Goal: Task Accomplishment & Management: Manage account settings

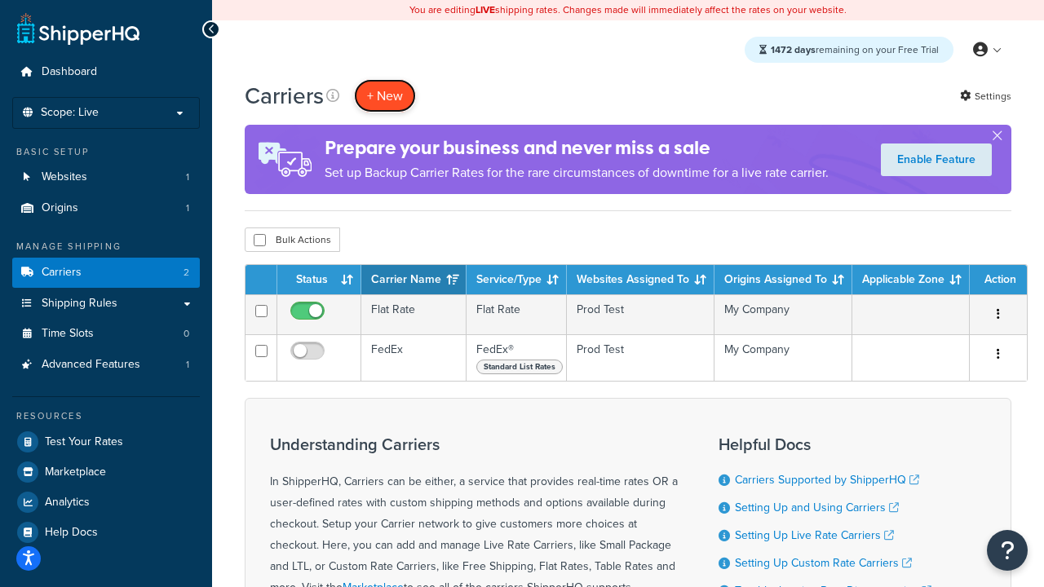
click at [385, 95] on button "+ New" at bounding box center [385, 95] width 62 height 33
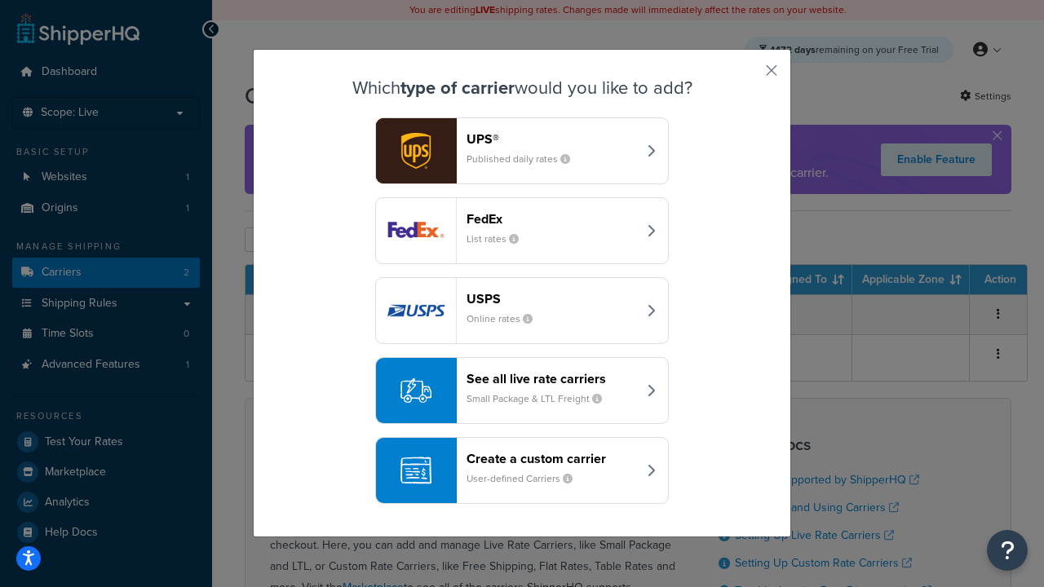
click at [522, 231] on div "FedEx List rates" at bounding box center [551, 230] width 170 height 39
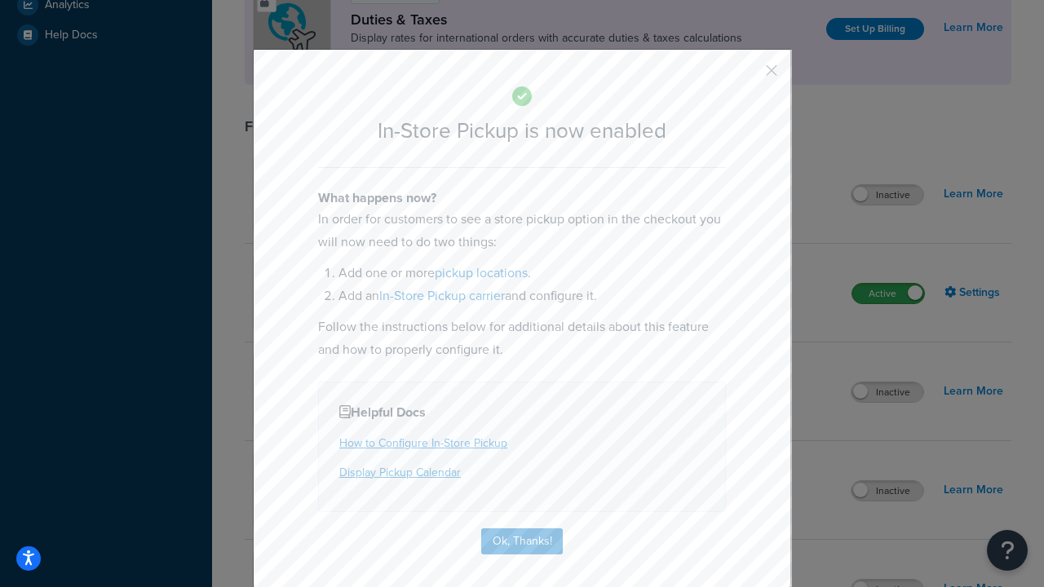
scroll to position [559, 0]
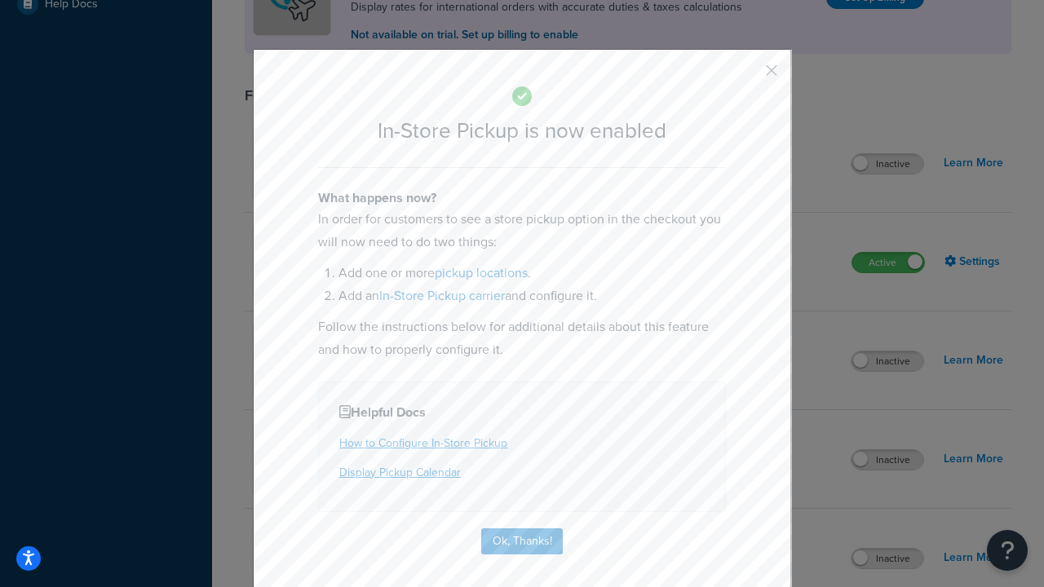
click at [747, 76] on button "button" at bounding box center [747, 76] width 4 height 4
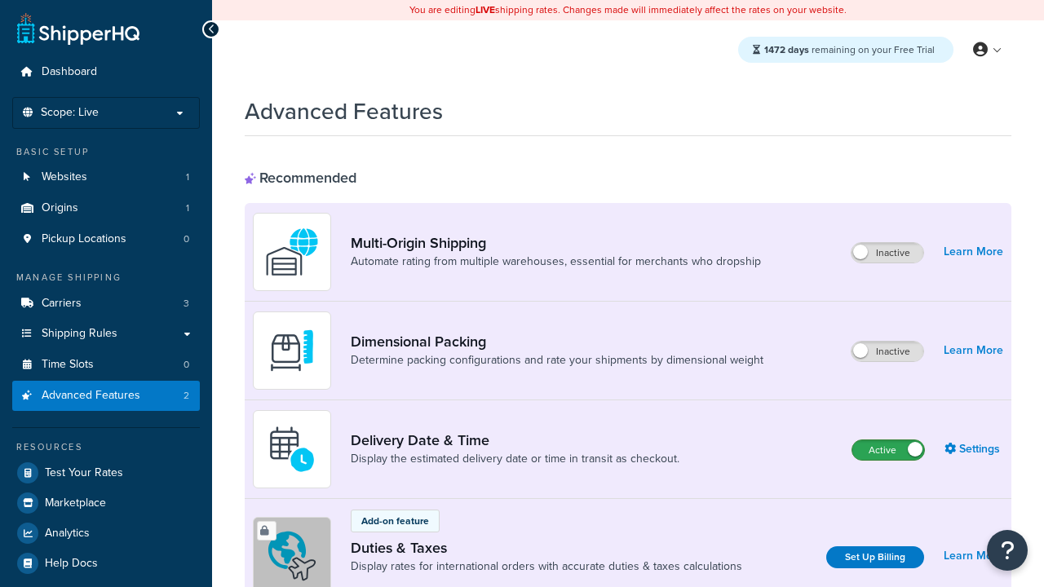
click at [888, 450] on label "Active" at bounding box center [888, 450] width 72 height 20
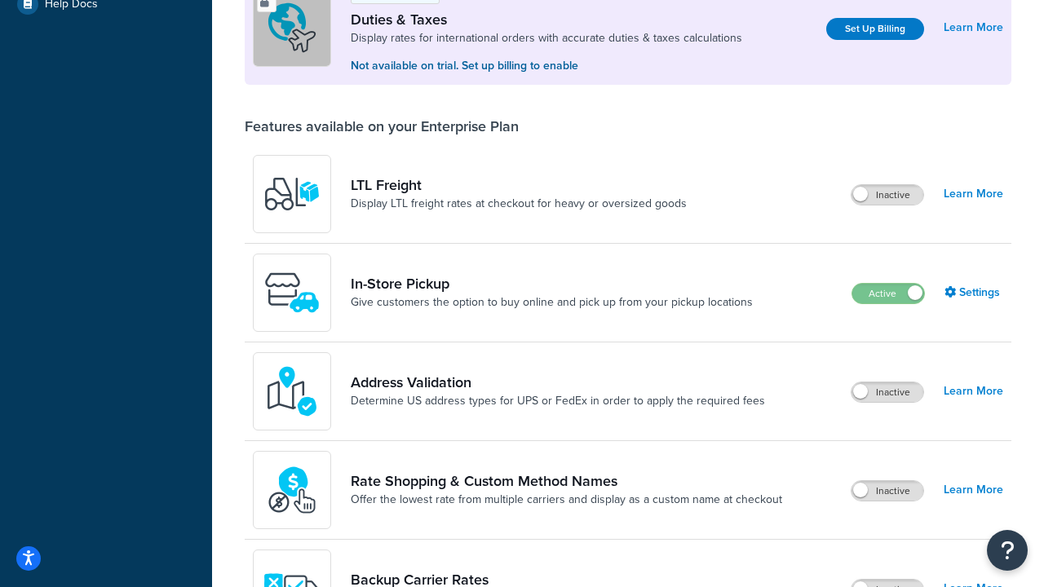
scroll to position [497, 0]
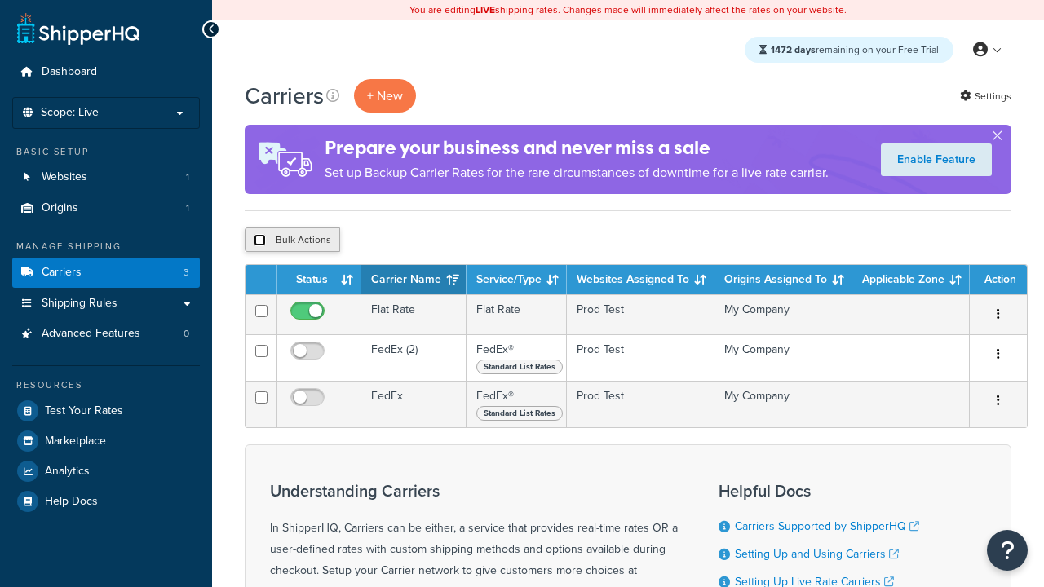
click at [259, 241] on input "checkbox" at bounding box center [260, 240] width 12 height 12
checkbox input "true"
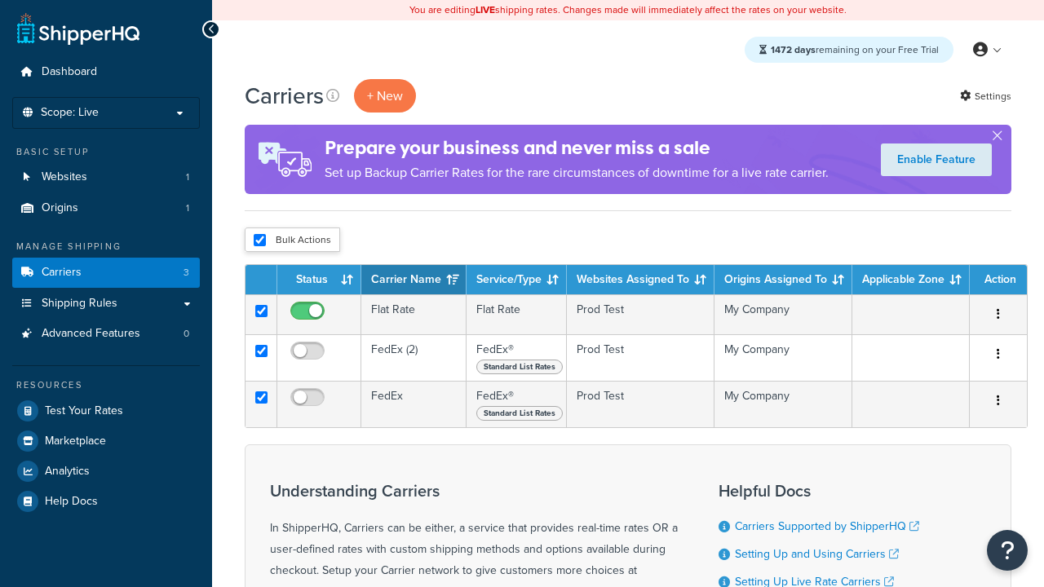
click at [0, 0] on button "Delete" at bounding box center [0, 0] width 0 height 0
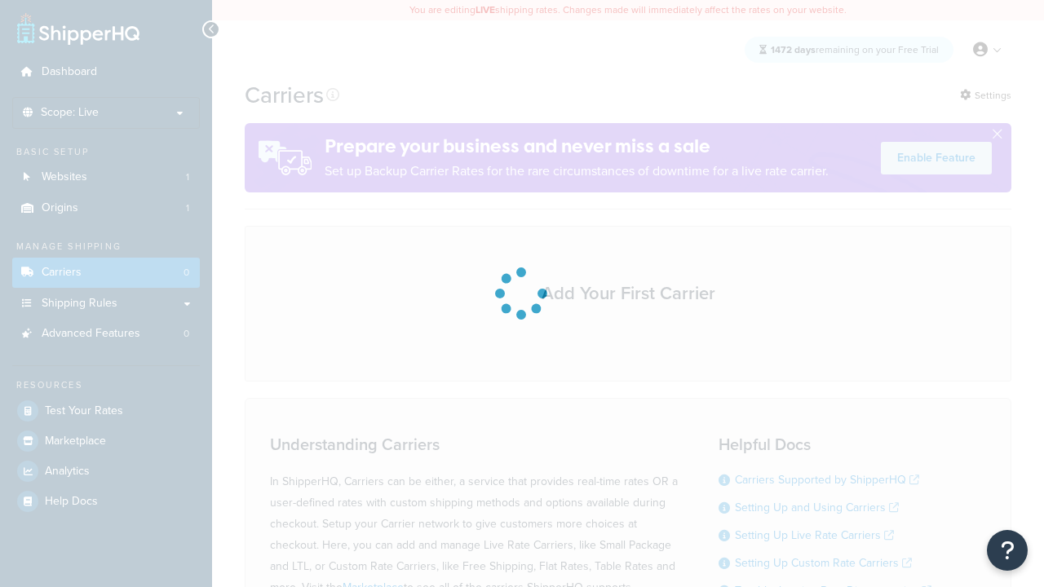
scroll to position [143, 0]
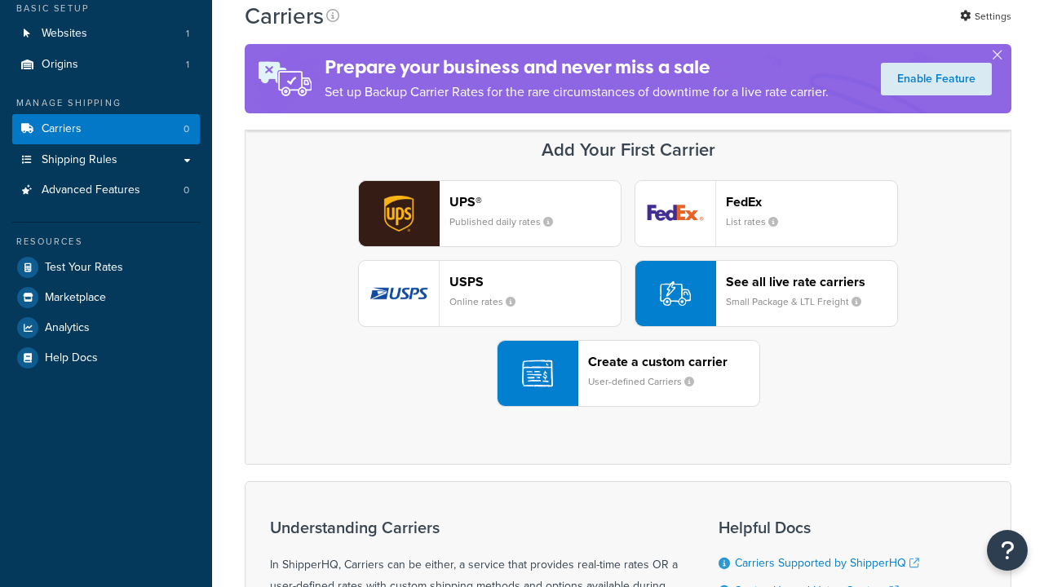
click at [811, 201] on header "FedEx" at bounding box center [811, 201] width 171 height 15
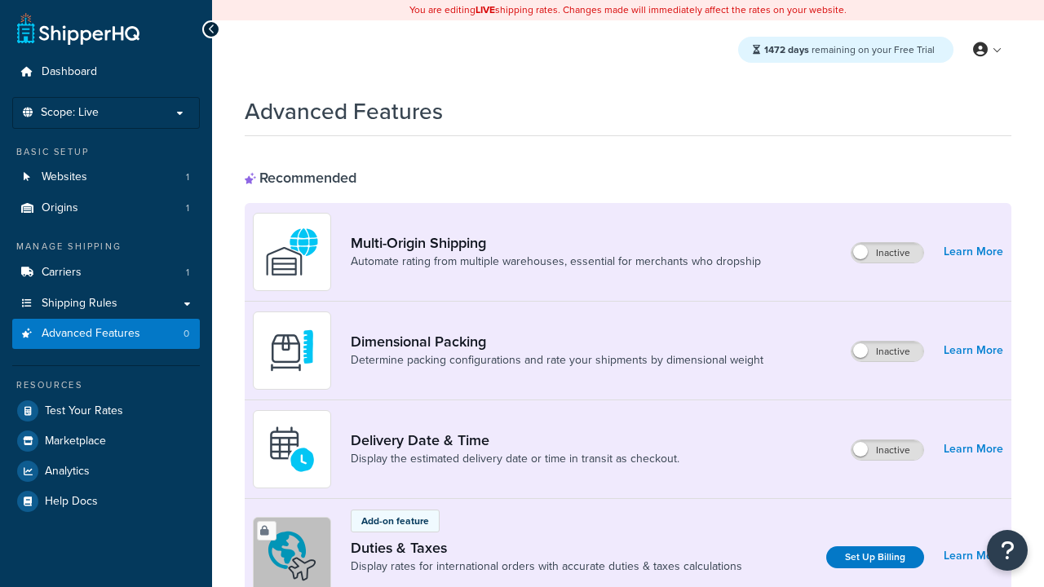
scroll to position [528, 0]
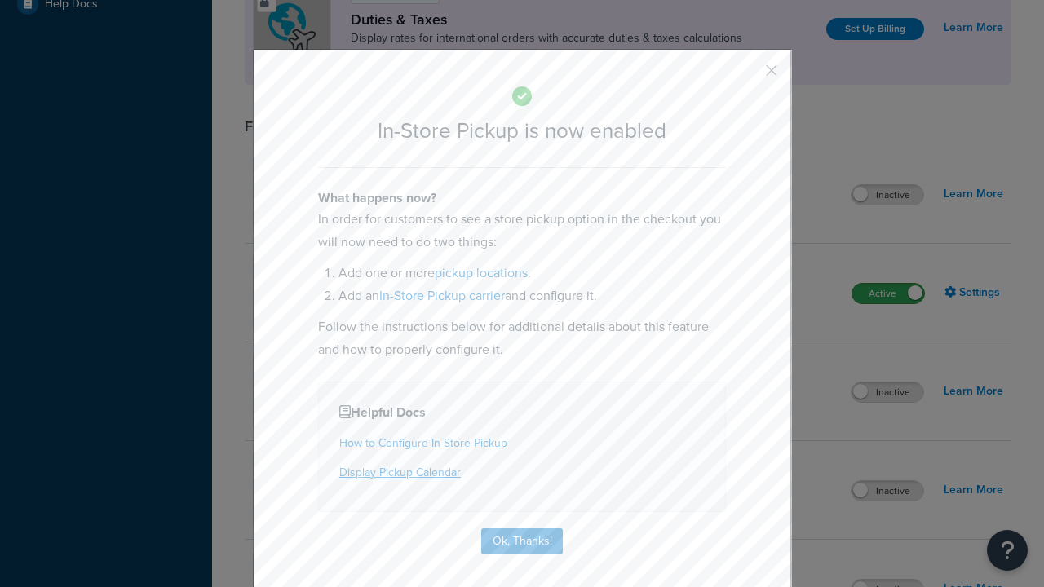
scroll to position [0, 0]
click at [747, 74] on button "button" at bounding box center [747, 76] width 4 height 4
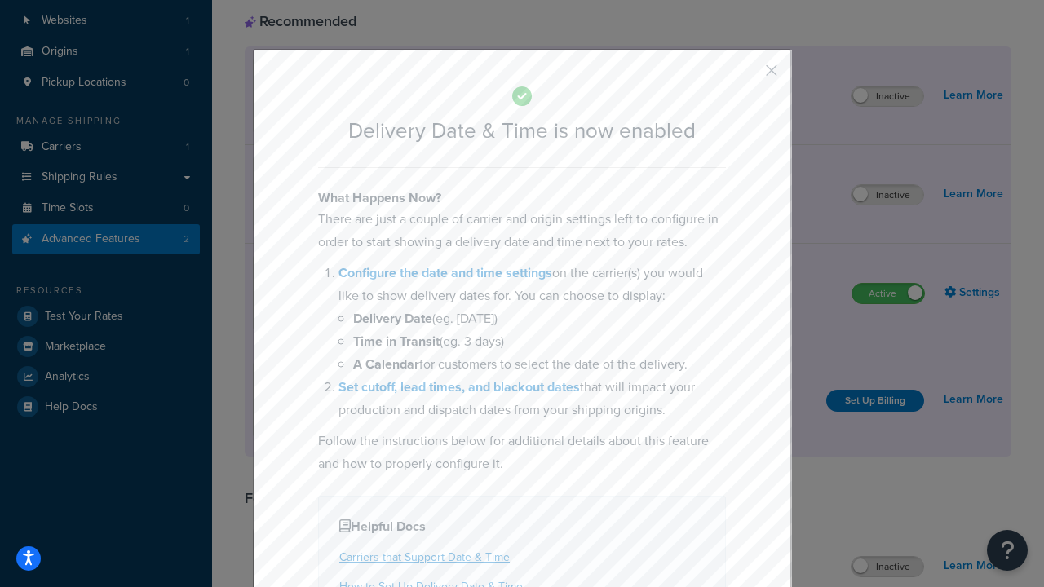
click at [747, 76] on button "button" at bounding box center [747, 76] width 4 height 4
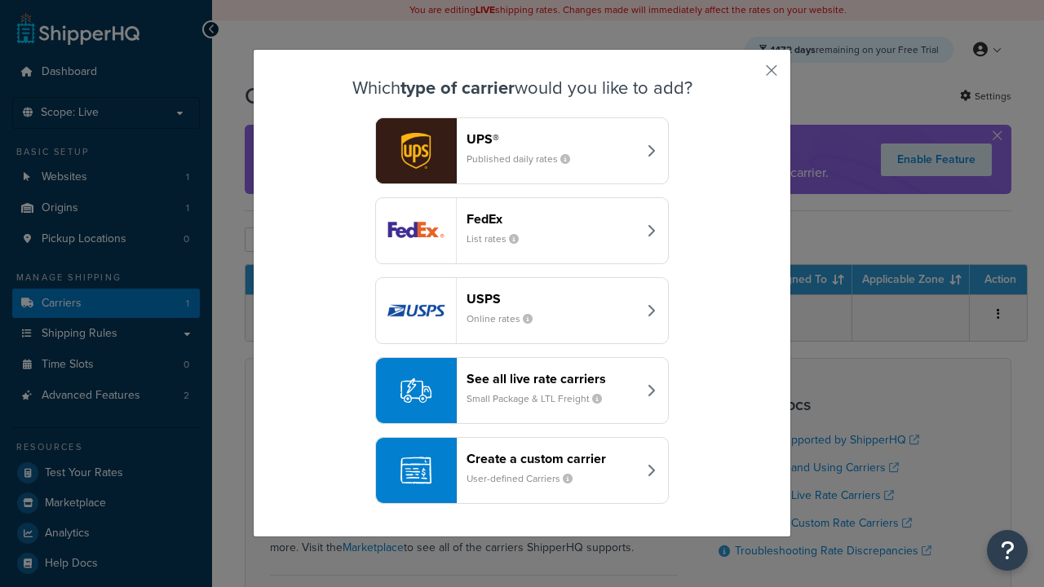
click at [522, 451] on header "Create a custom carrier" at bounding box center [551, 458] width 170 height 15
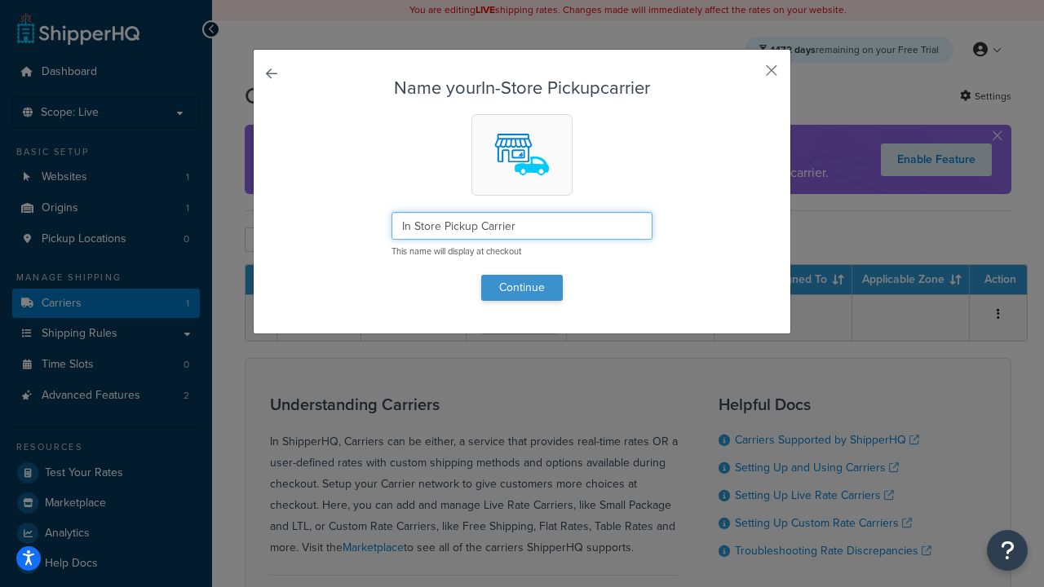
type input "In Store Pickup Carrier"
click at [522, 287] on button "Continue" at bounding box center [522, 288] width 82 height 26
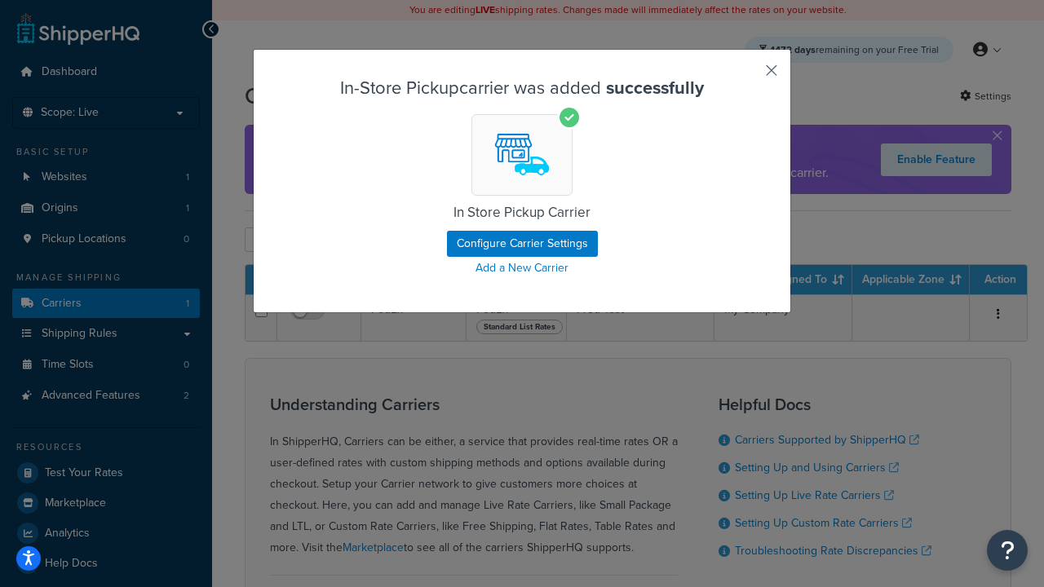
click at [747, 76] on button "button" at bounding box center [747, 76] width 4 height 4
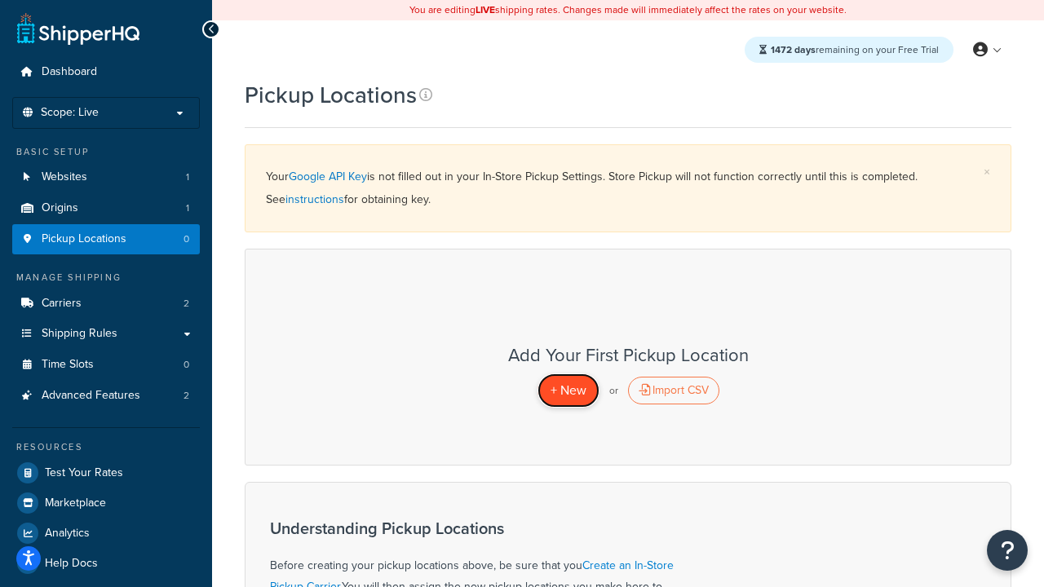
click at [567, 390] on span "+ New" at bounding box center [568, 390] width 36 height 19
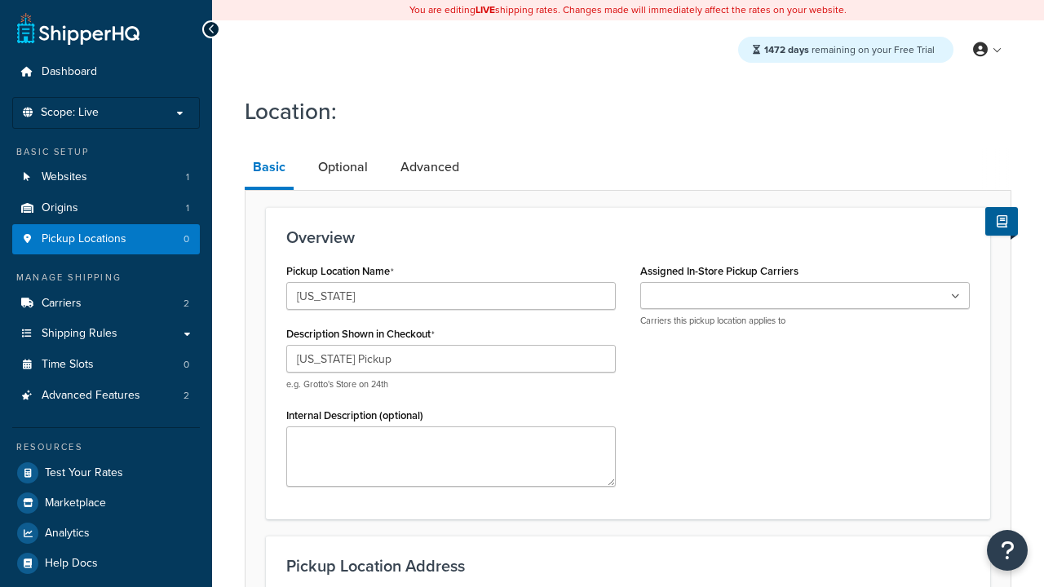
type input "[US_STATE] Pickup"
click at [805, 296] on ul at bounding box center [804, 295] width 329 height 27
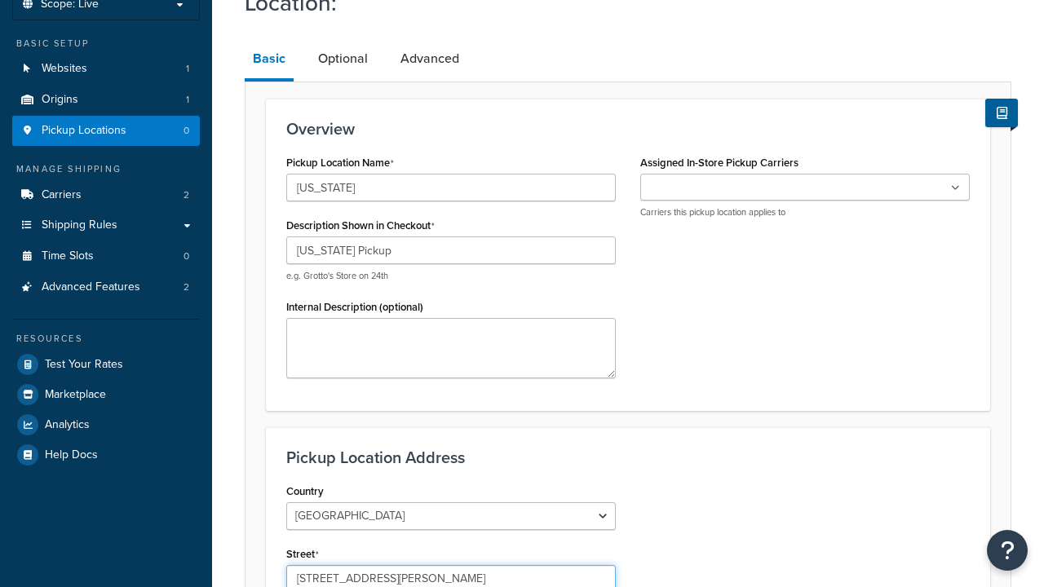
type input "3385 Michelson Drive"
type input "Suite B"
type input "Irvine"
select select "5"
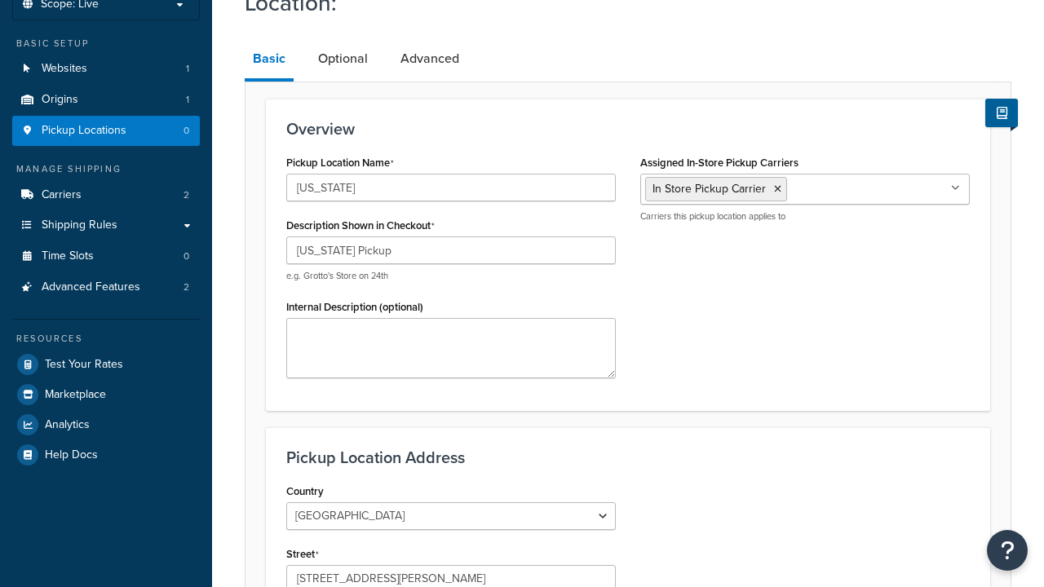
type input "Irvine"
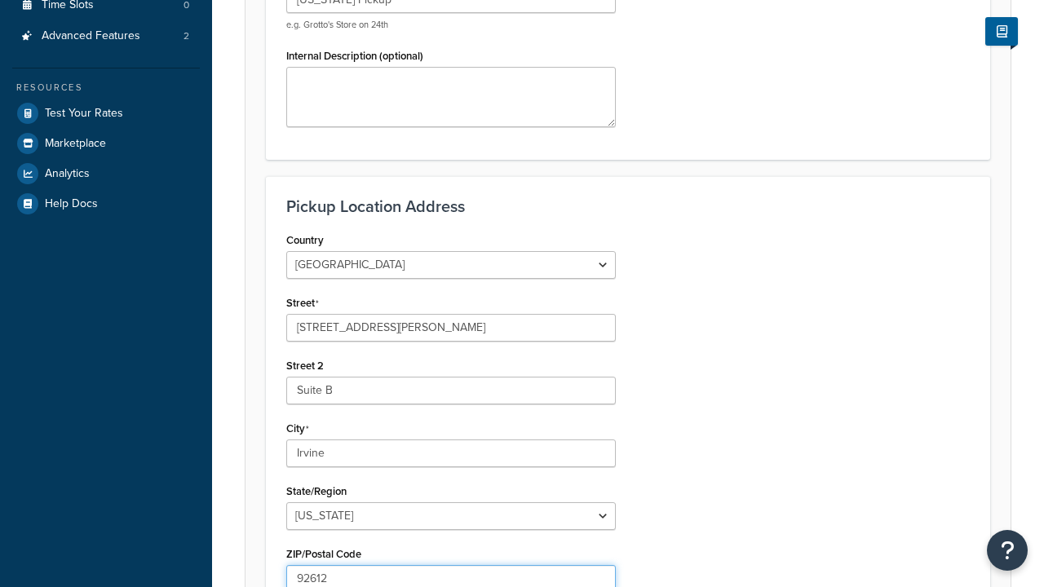
type input "92612"
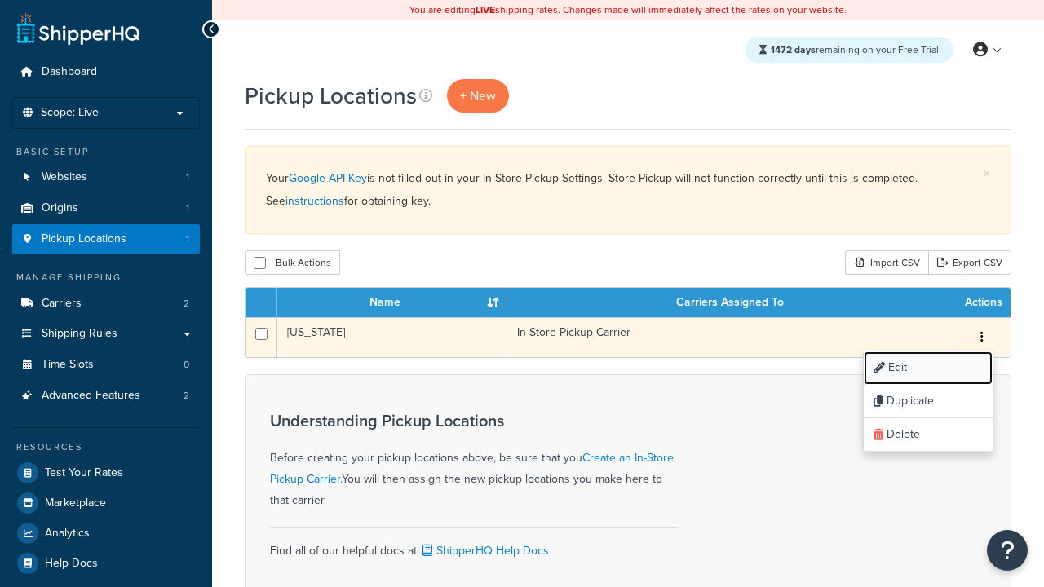
click at [927, 369] on link "Edit" at bounding box center [927, 367] width 129 height 33
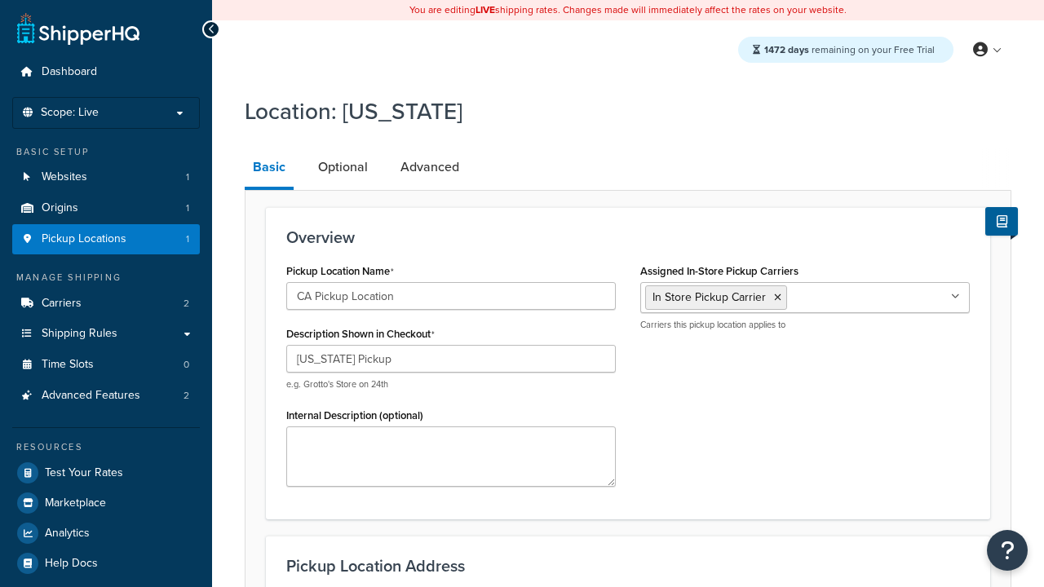
select select "5"
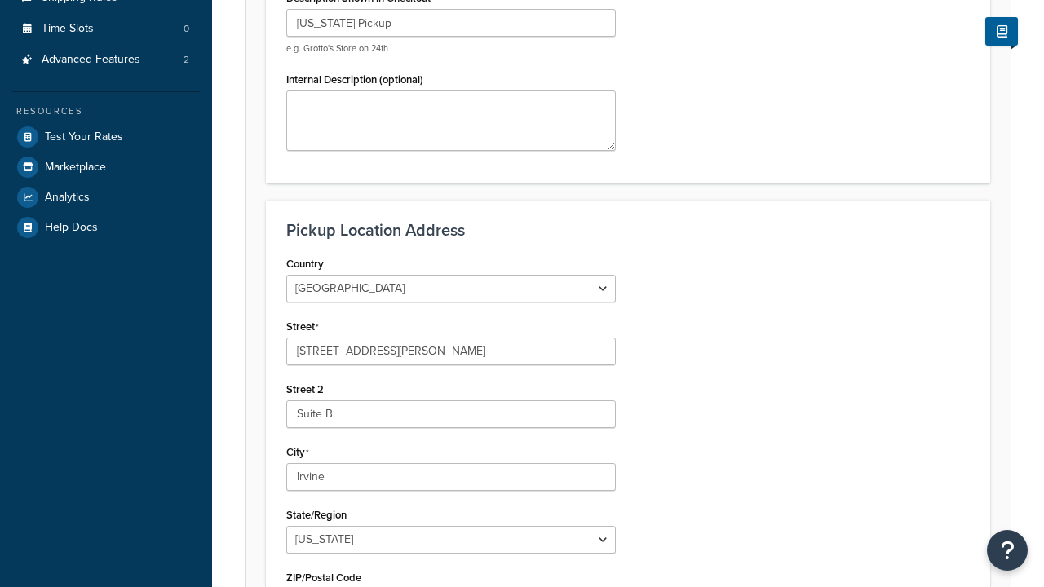
type input "CA Pickup Location"
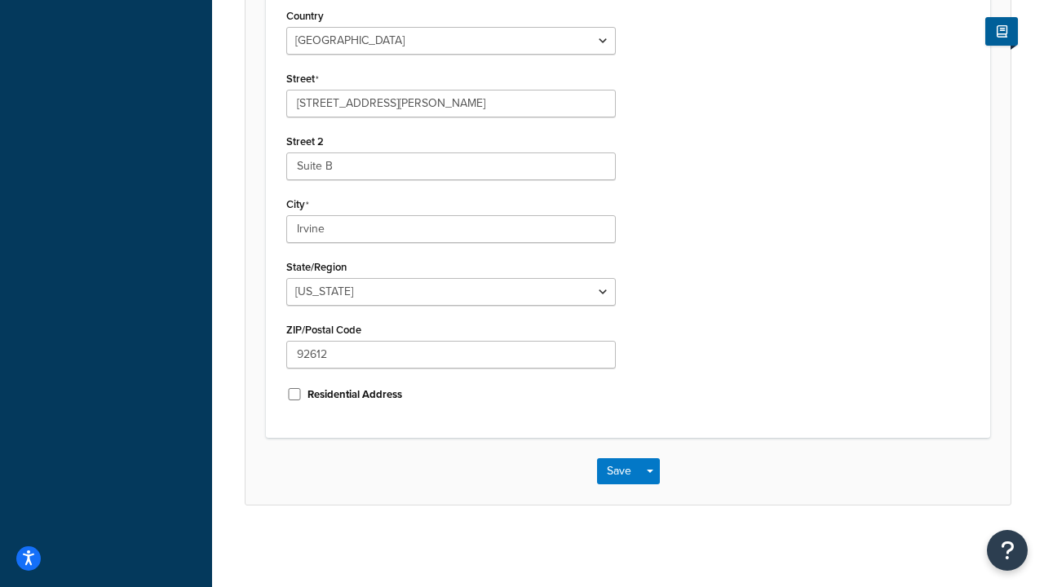
scroll to position [0, 0]
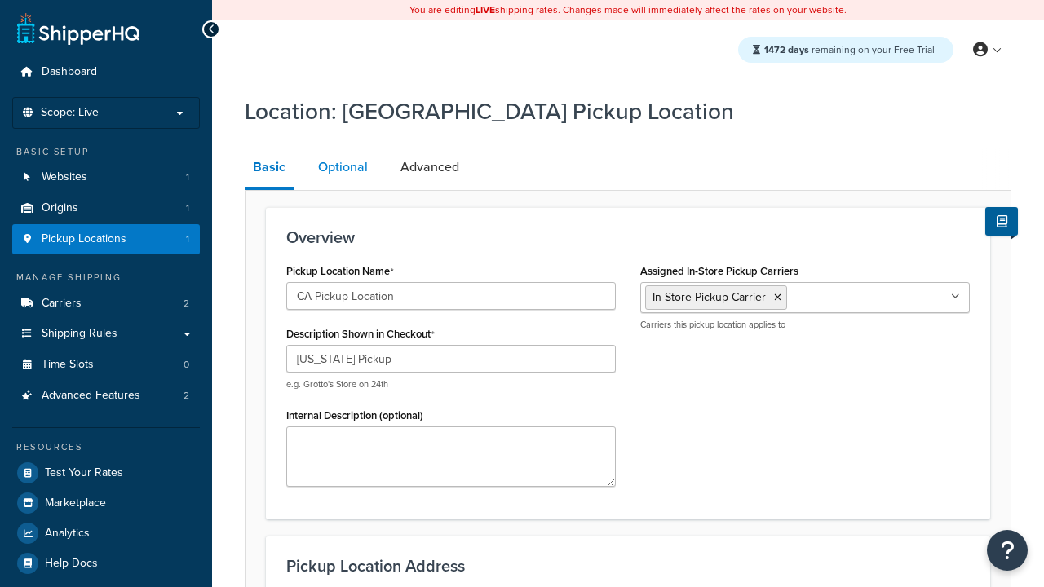
click at [342, 167] on link "Optional" at bounding box center [343, 167] width 66 height 39
select select "5"
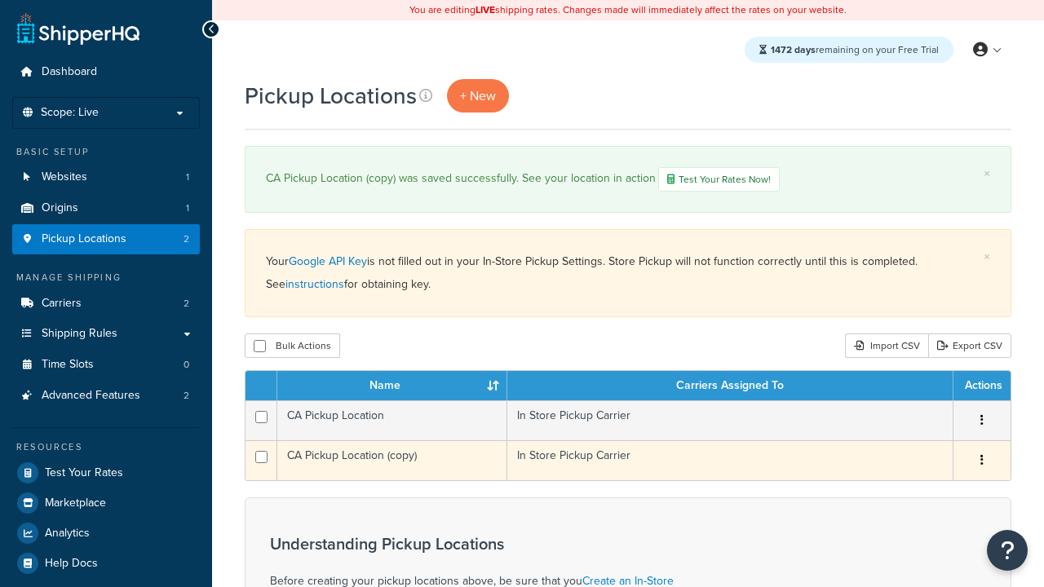
click at [981, 462] on icon "button" at bounding box center [981, 459] width 3 height 11
click at [0, 0] on link "Delete" at bounding box center [0, 0] width 0 height 0
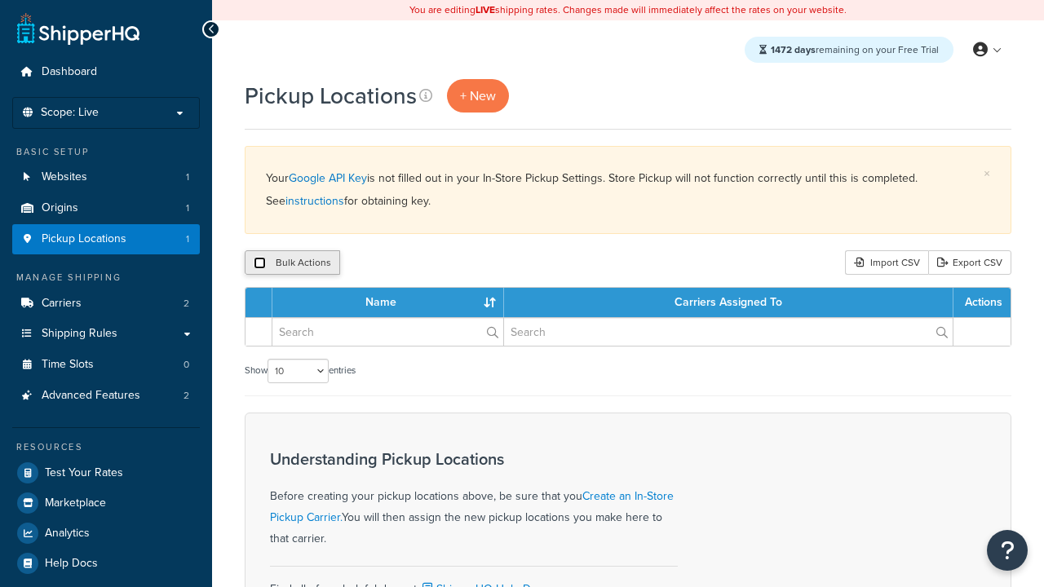
click at [259, 263] on input "checkbox" at bounding box center [260, 263] width 12 height 12
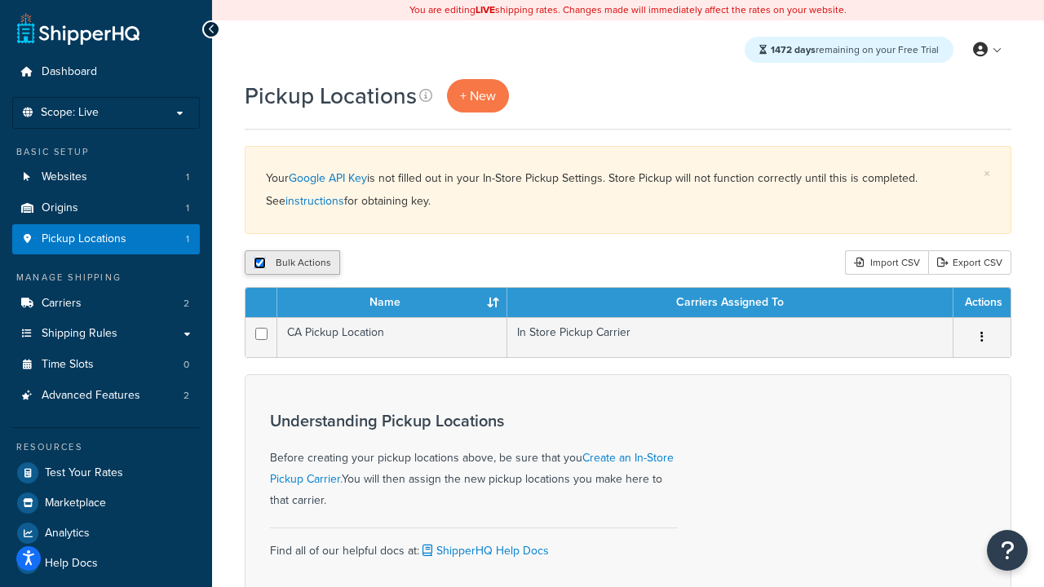
click at [259, 263] on input "checkbox" at bounding box center [260, 263] width 12 height 12
checkbox input "false"
click at [259, 263] on input "checkbox" at bounding box center [260, 263] width 12 height 12
checkbox input "true"
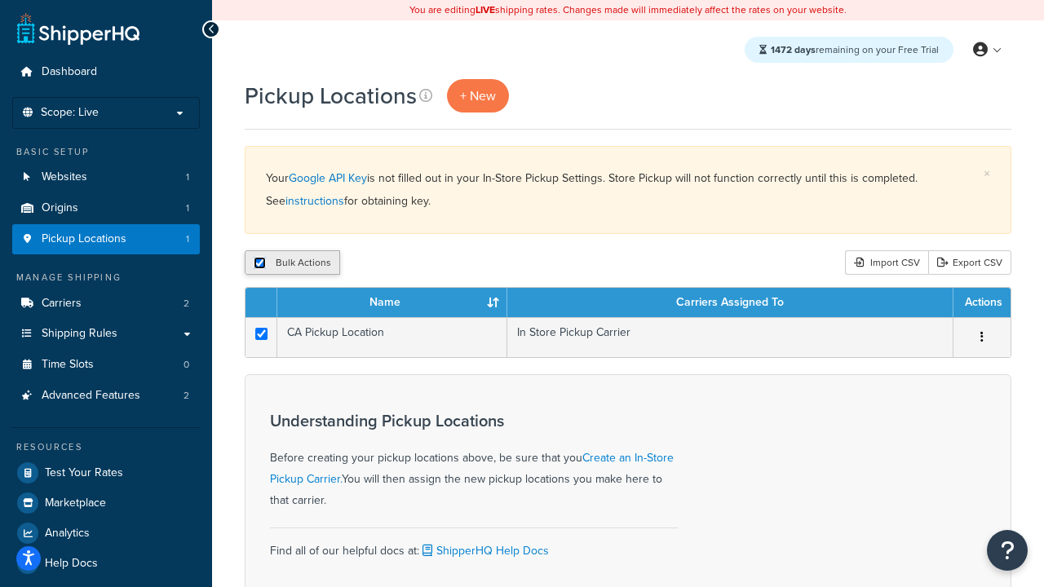
checkbox input "true"
click at [439, 263] on button "Delete" at bounding box center [435, 262] width 56 height 24
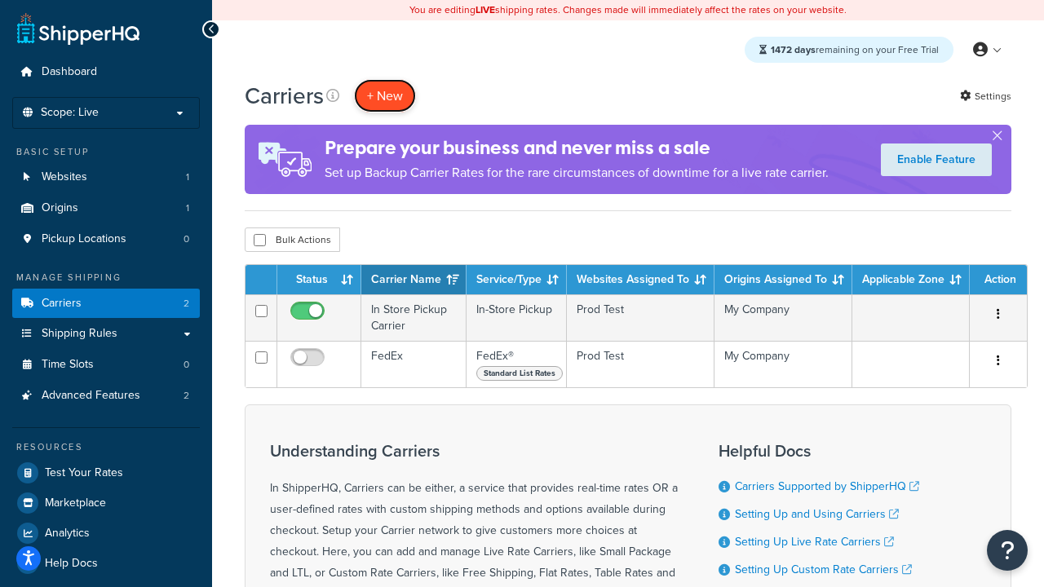
click at [385, 95] on button "+ New" at bounding box center [385, 95] width 62 height 33
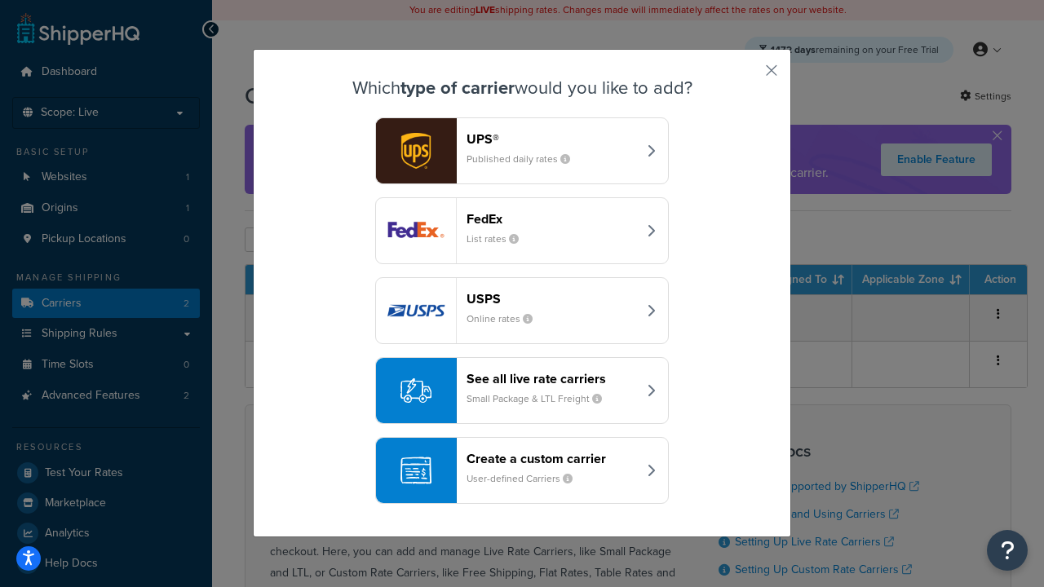
click at [522, 470] on div "Create a custom carrier User-defined Carriers" at bounding box center [551, 470] width 170 height 39
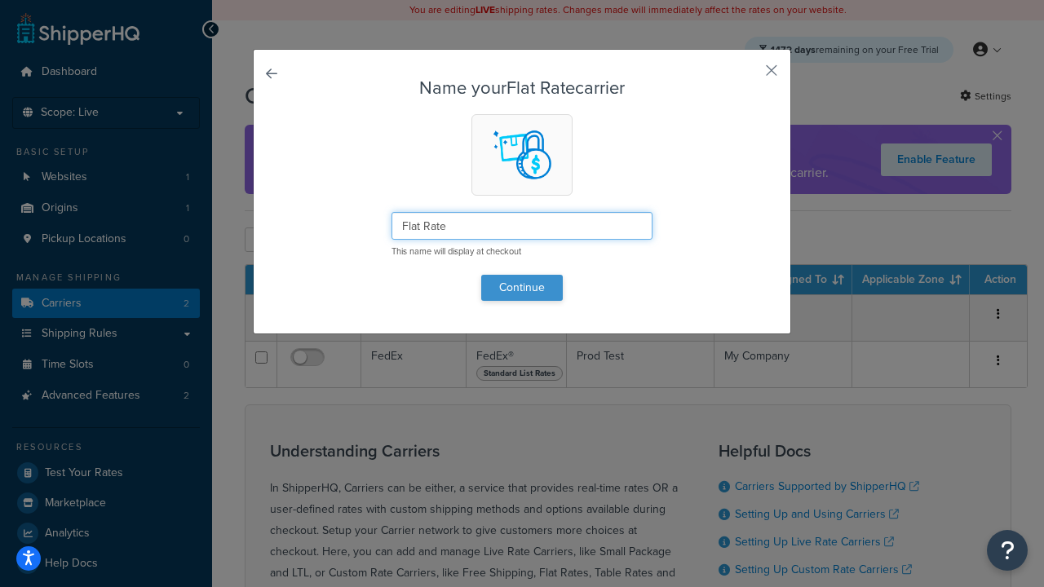
type input "Flat Rate"
click at [522, 287] on button "Continue" at bounding box center [522, 288] width 82 height 26
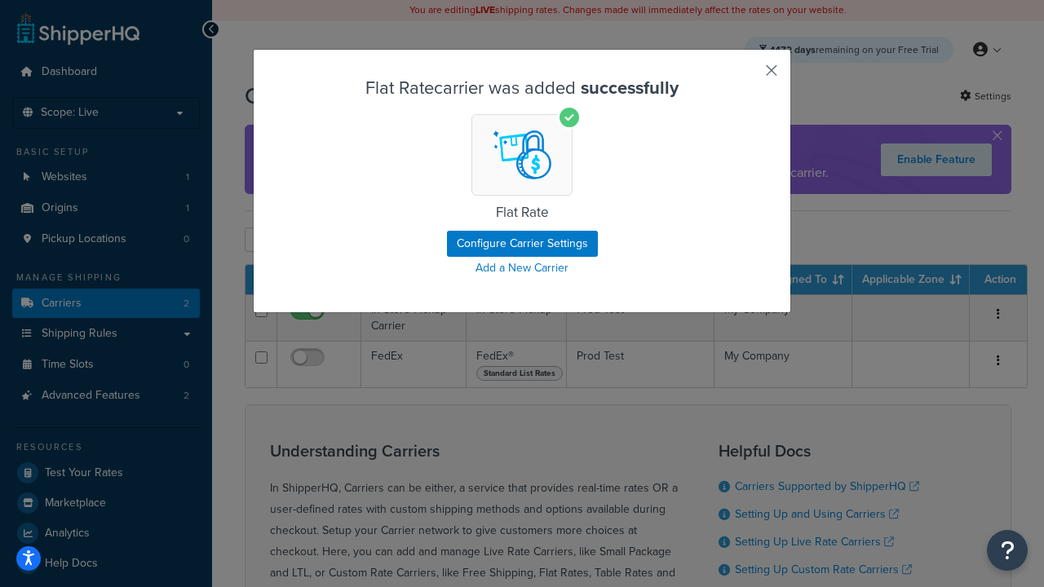
click at [747, 76] on button "button" at bounding box center [747, 76] width 4 height 4
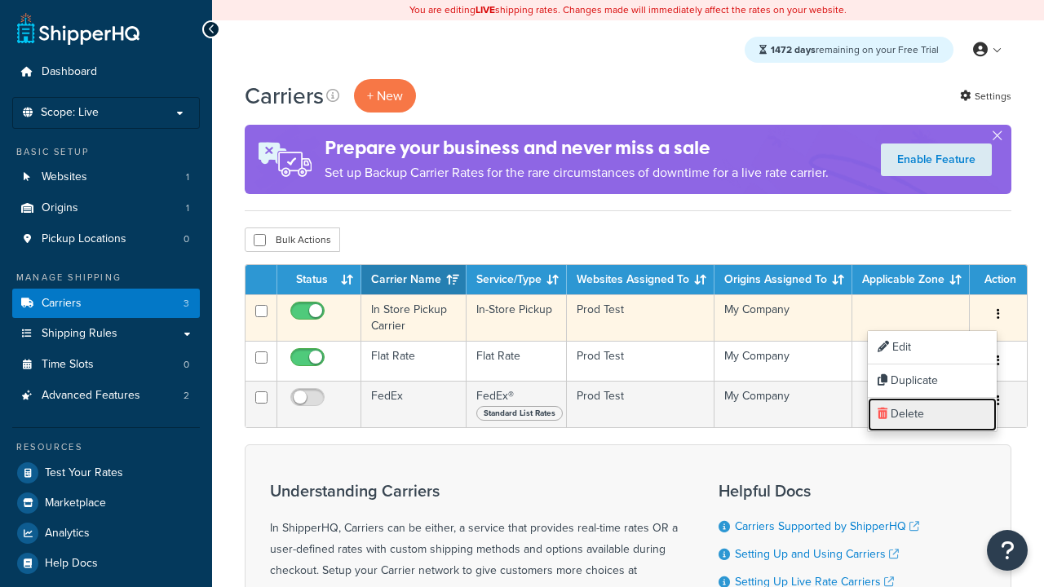
click at [932, 414] on link "Delete" at bounding box center [931, 414] width 129 height 33
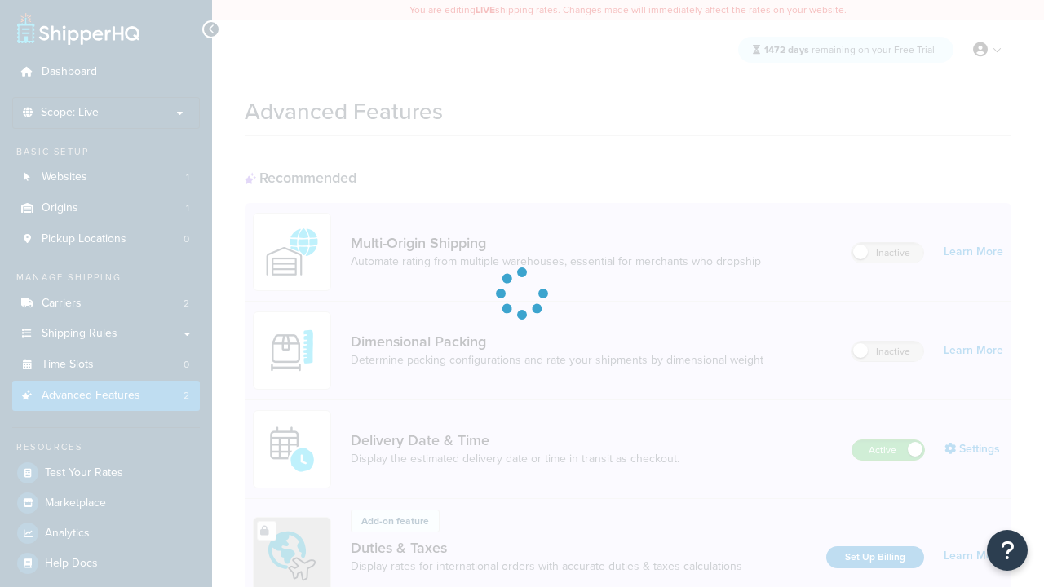
scroll to position [528, 0]
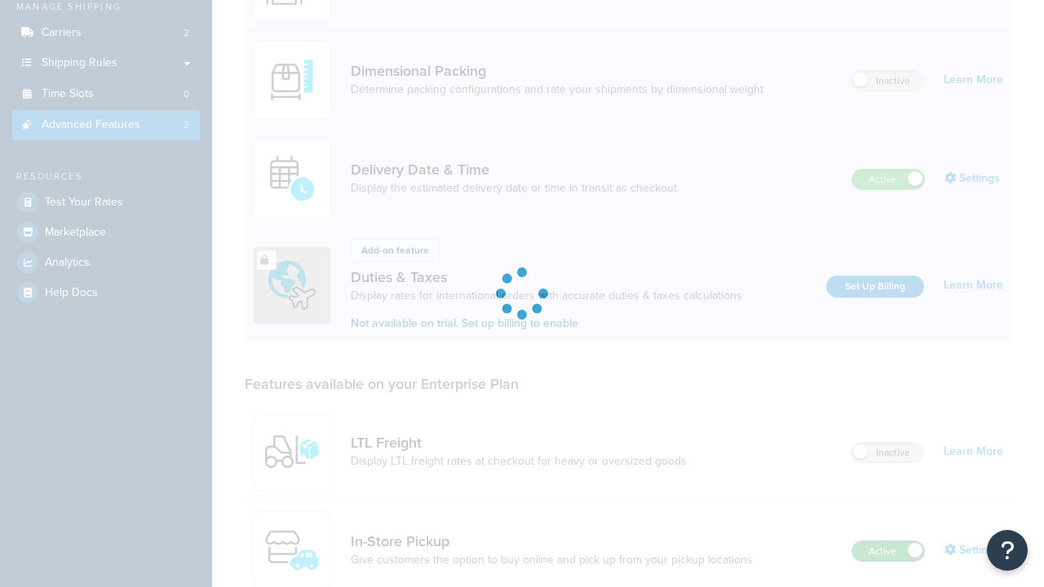
click at [888, 541] on label "Active" at bounding box center [888, 551] width 72 height 20
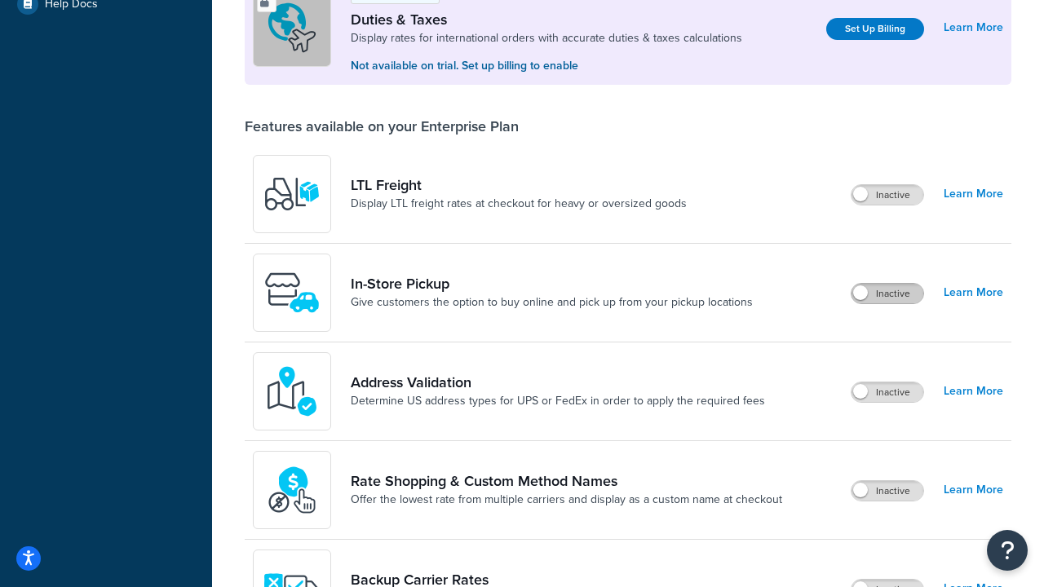
scroll to position [497, 0]
